Goal: Transaction & Acquisition: Register for event/course

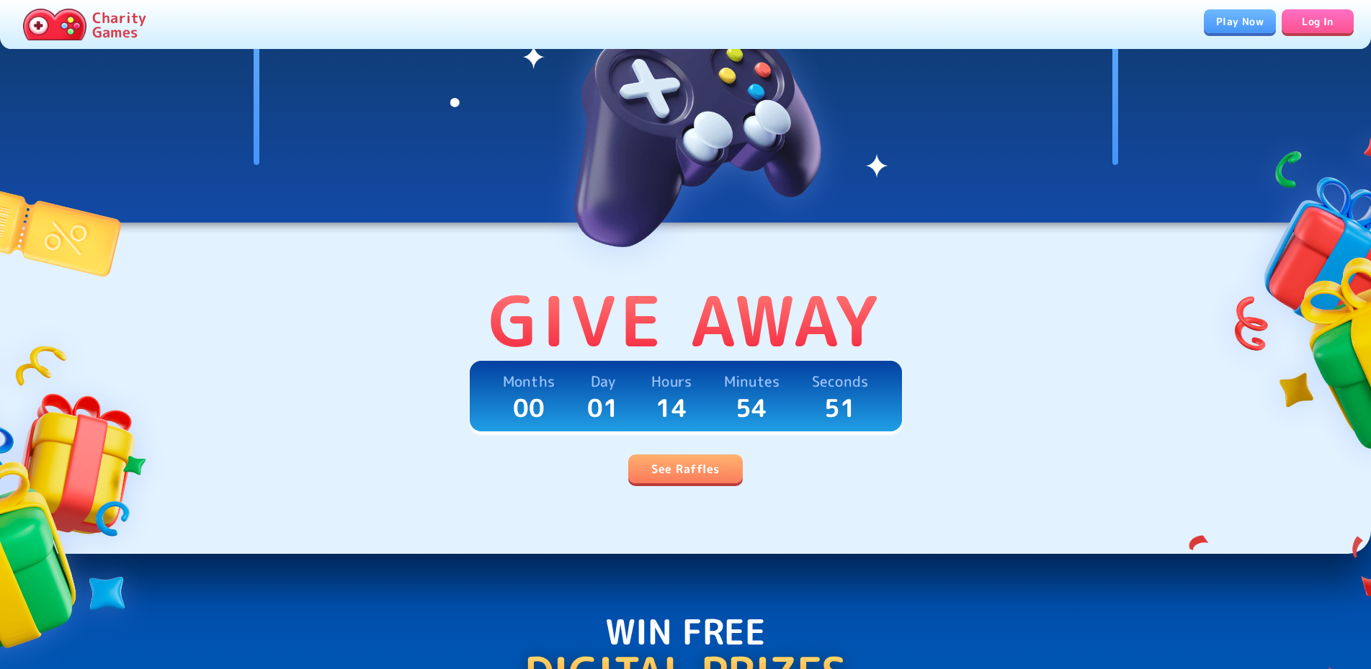
scroll to position [220, 0]
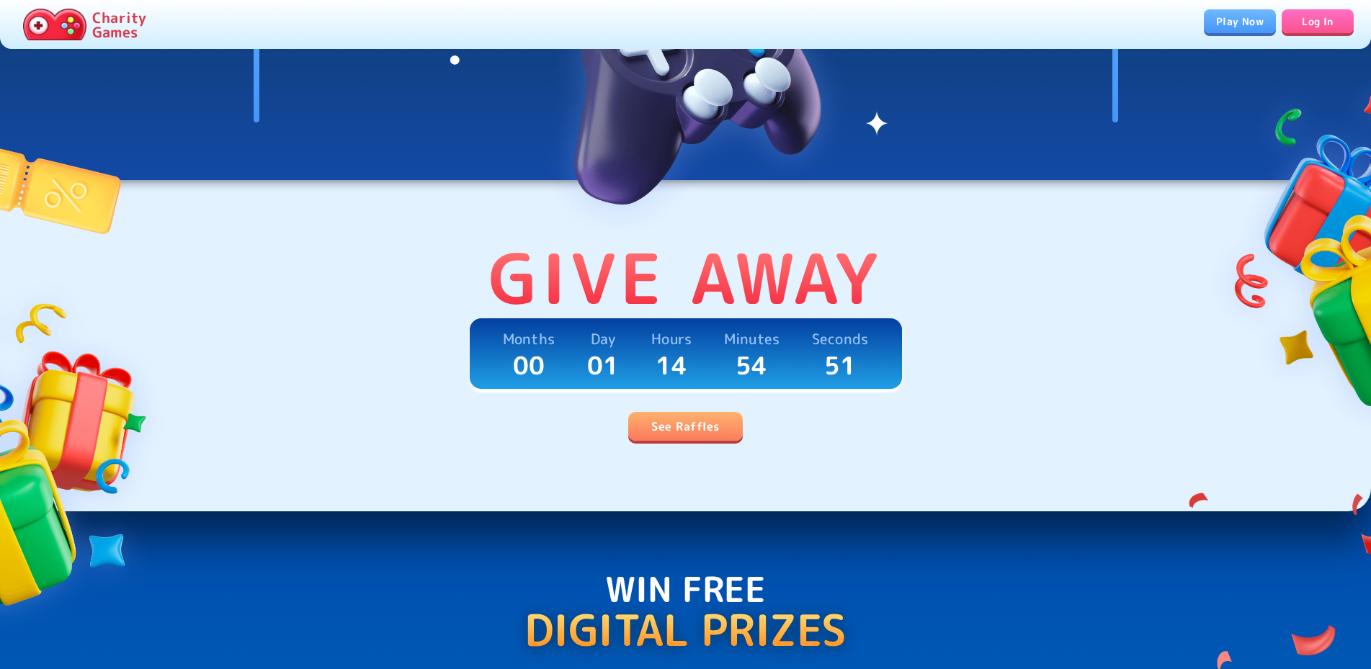
click at [686, 431] on link "See Raffles" at bounding box center [685, 426] width 114 height 29
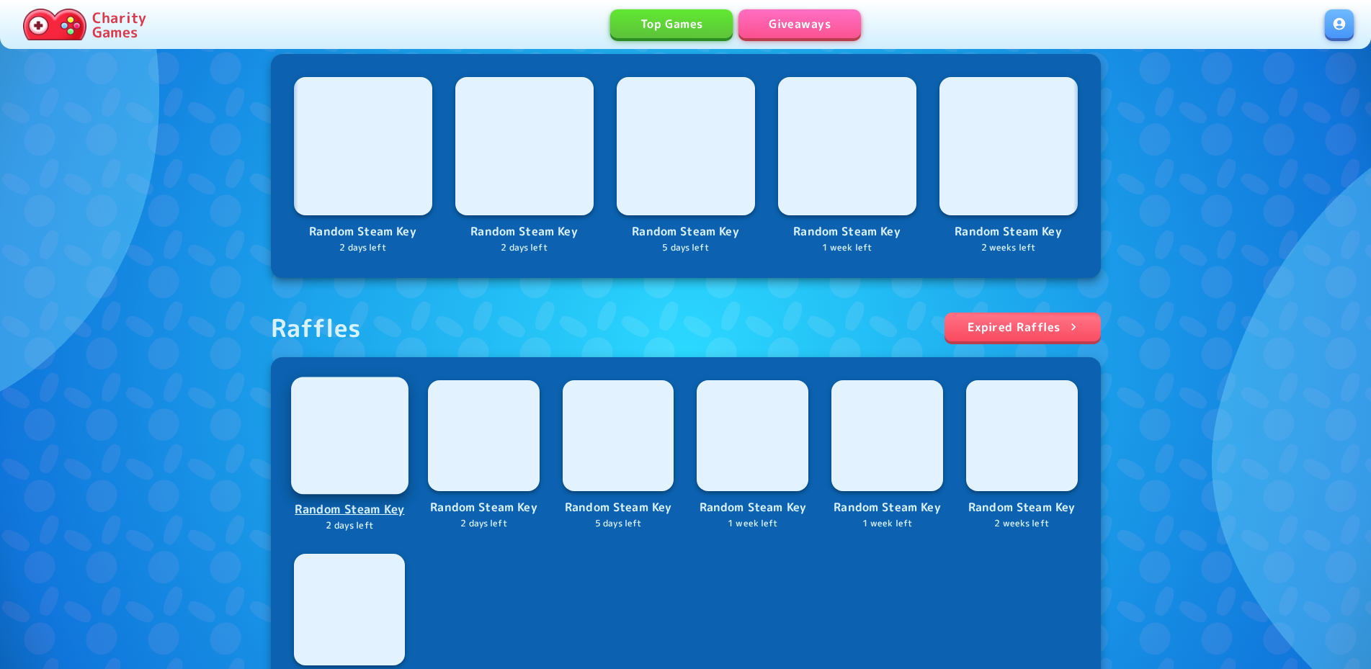
scroll to position [564, 0]
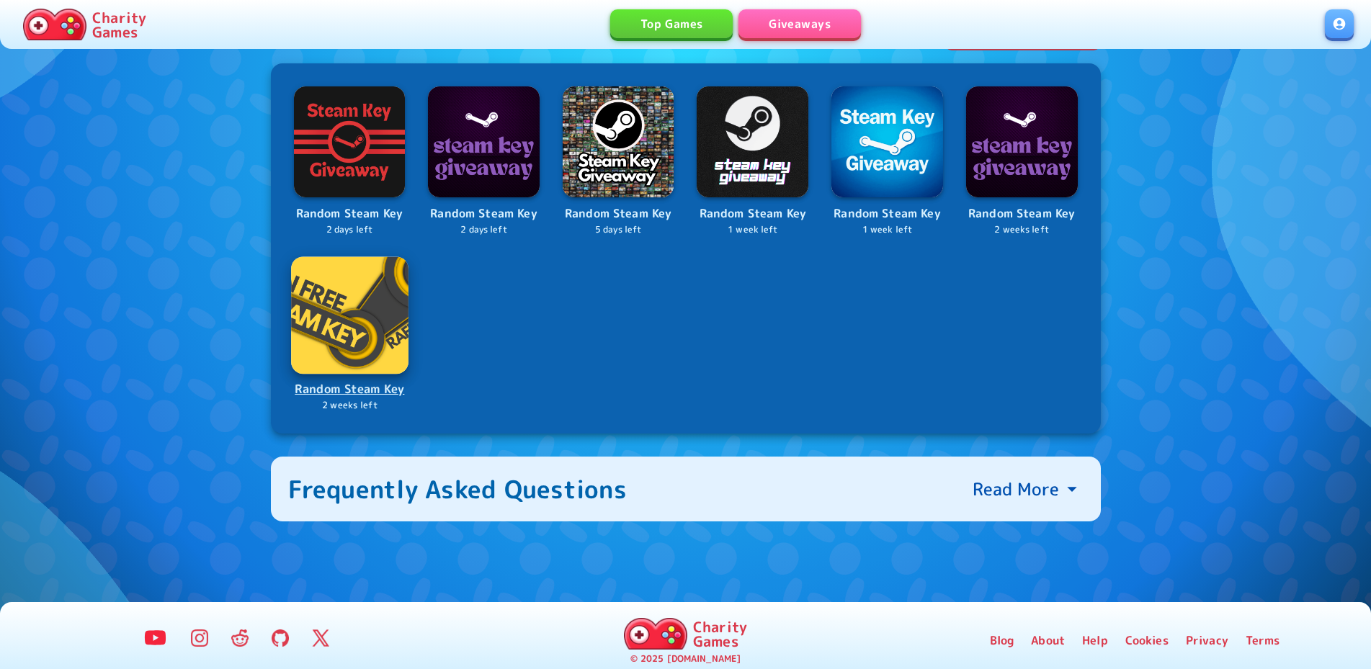
click at [367, 399] on p "Random Steam Key" at bounding box center [349, 389] width 115 height 19
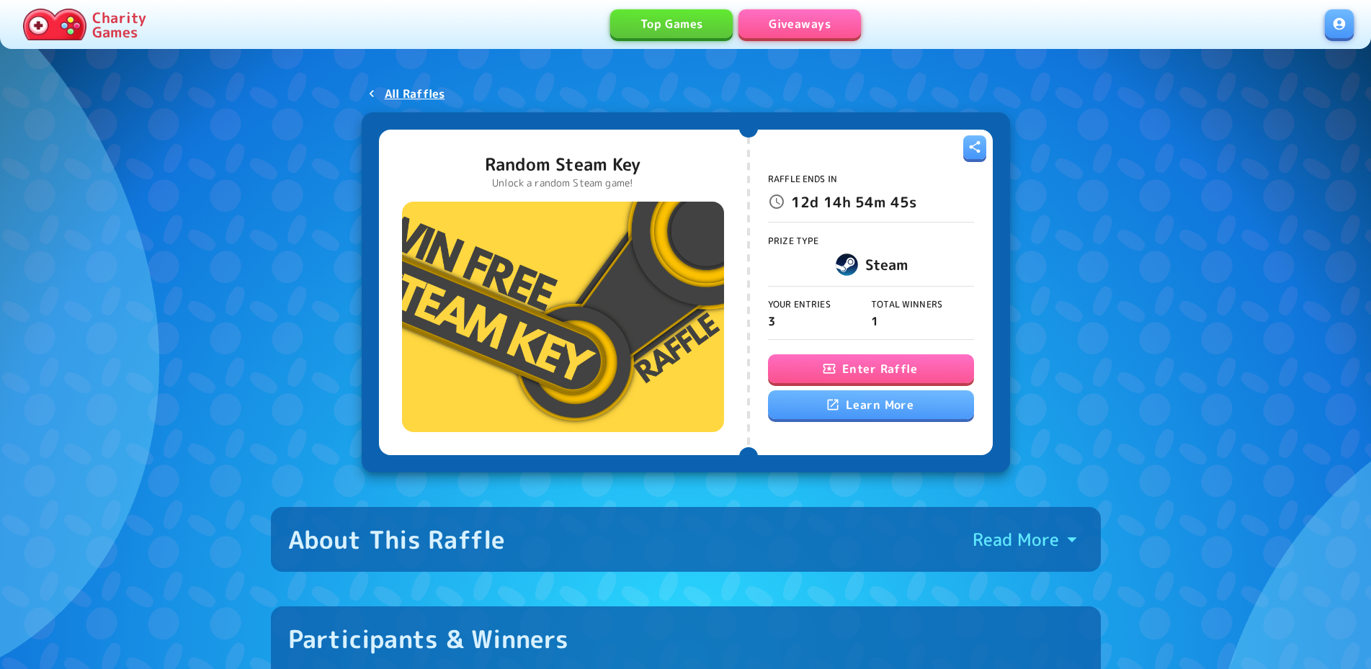
click at [892, 355] on div "Enter Raffle Learn More" at bounding box center [871, 387] width 206 height 66
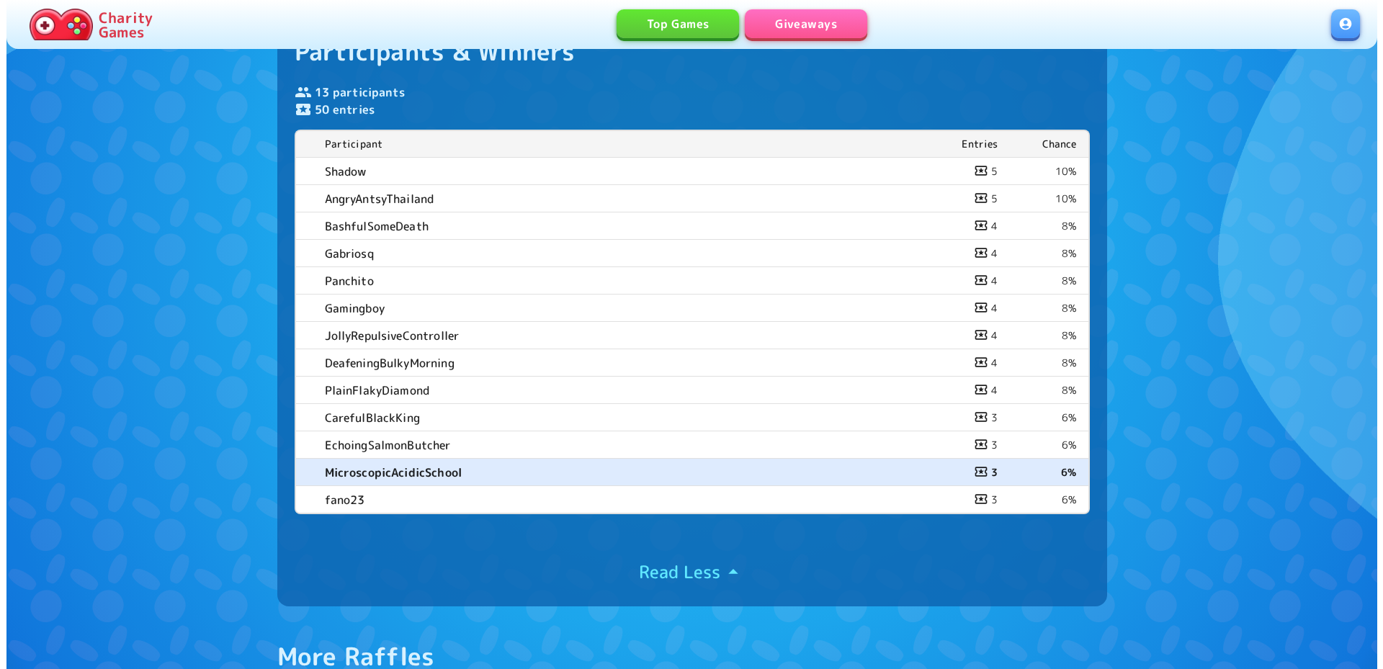
scroll to position [294, 0]
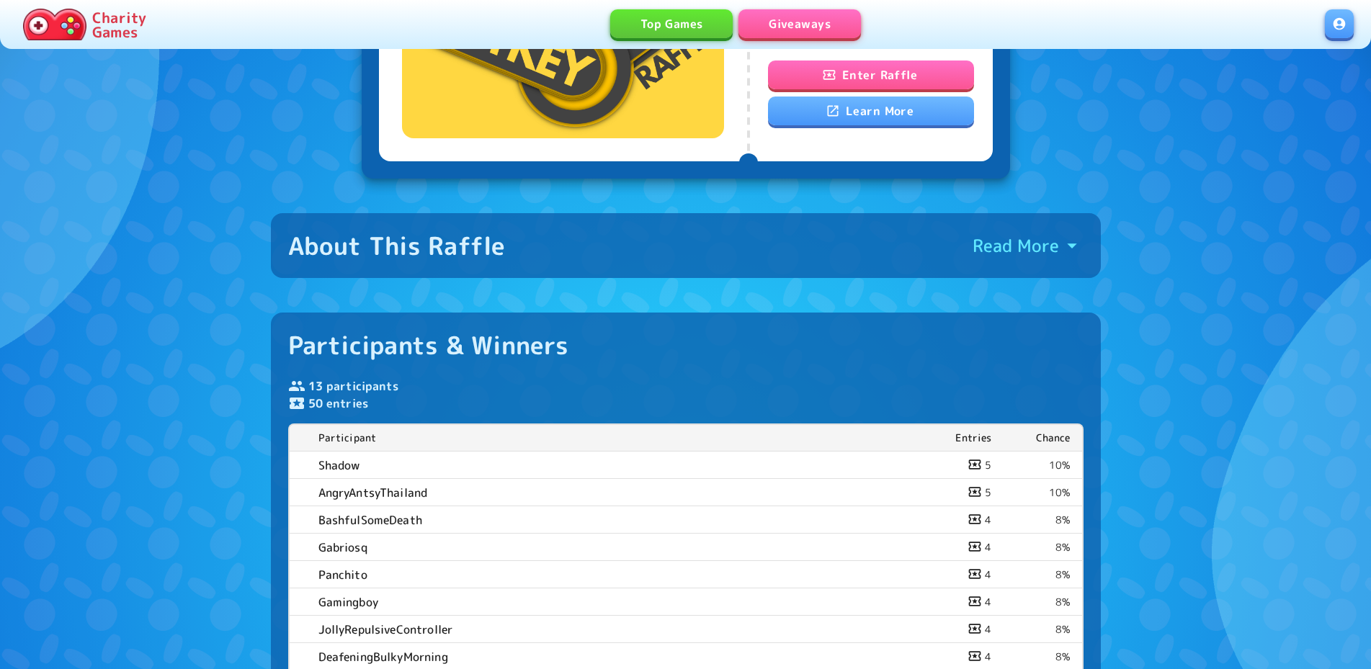
click at [874, 78] on button "Enter Raffle" at bounding box center [871, 75] width 206 height 29
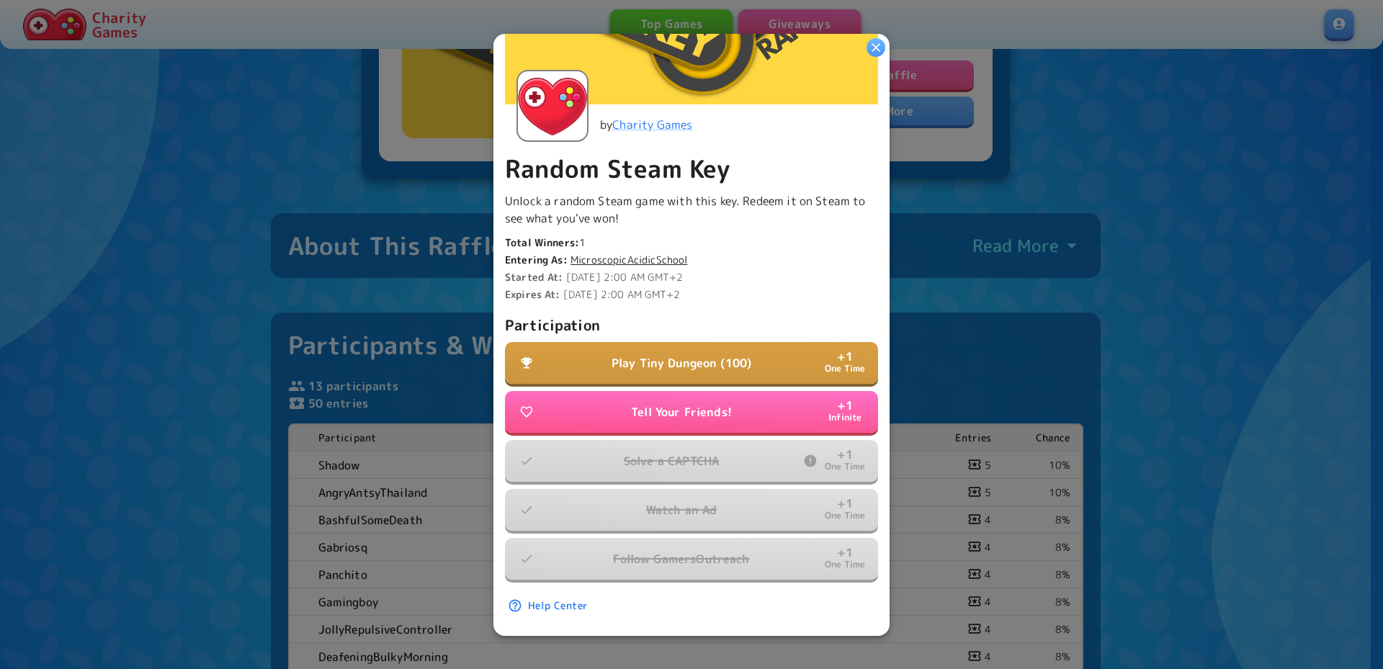
scroll to position [217, 0]
